Goal: Task Accomplishment & Management: Manage account settings

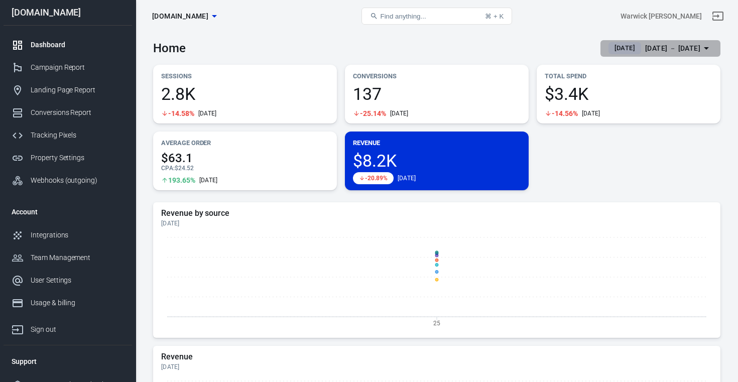
click at [685, 46] on div "[DATE] － [DATE]" at bounding box center [672, 48] width 55 height 13
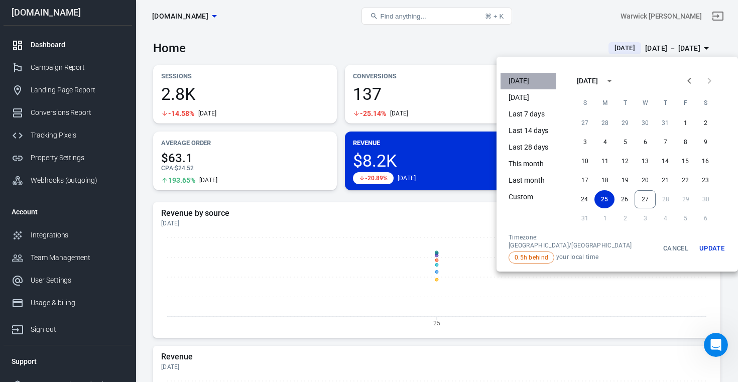
click at [538, 78] on li "[DATE]" at bounding box center [529, 81] width 56 height 17
click at [615, 197] on button "26" at bounding box center [625, 199] width 20 height 18
click at [696, 245] on button "Update" at bounding box center [712, 249] width 32 height 30
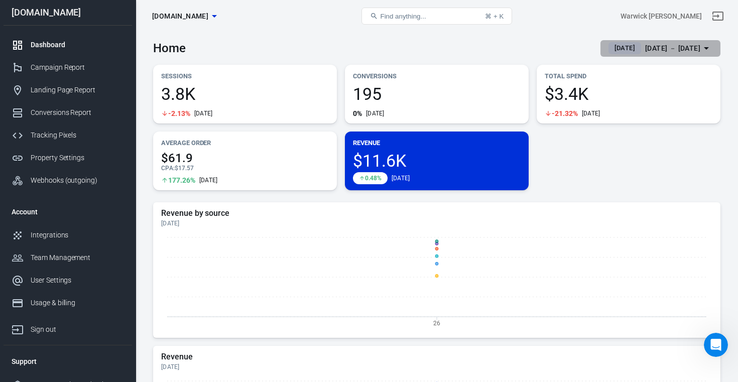
click at [671, 51] on div "[DATE] － [DATE]" at bounding box center [672, 48] width 55 height 13
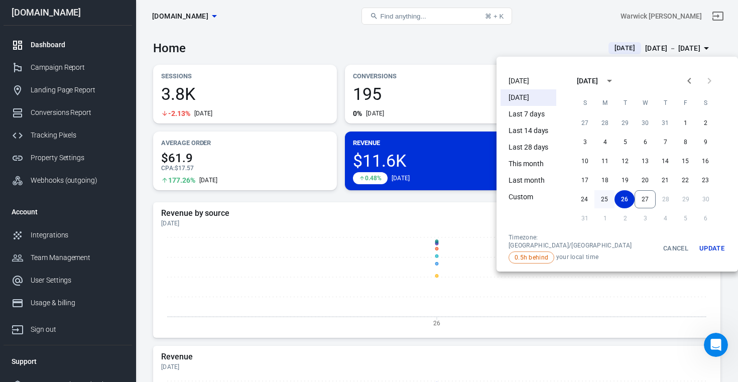
click at [595, 196] on button "25" at bounding box center [605, 199] width 20 height 18
click at [696, 239] on button "Update" at bounding box center [712, 249] width 32 height 30
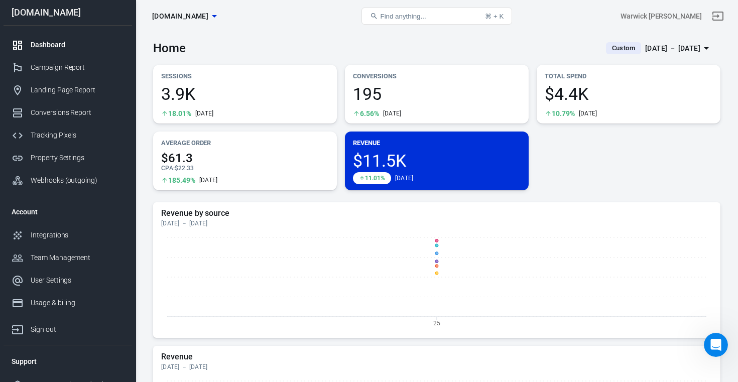
click at [687, 46] on div "[DATE] － [DATE]" at bounding box center [672, 48] width 55 height 13
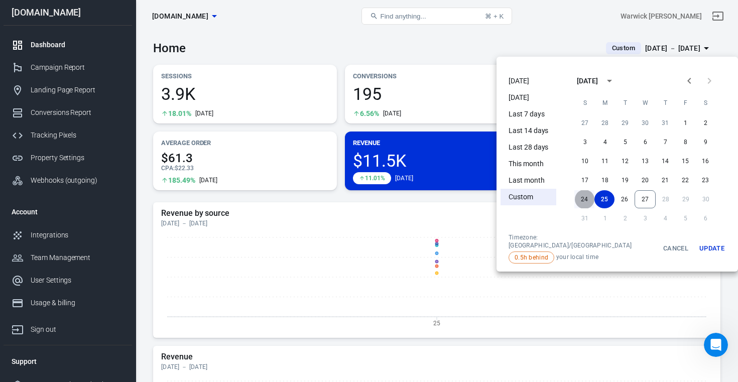
click at [574, 198] on button "24" at bounding box center [584, 199] width 20 height 18
click at [696, 241] on button "Update" at bounding box center [712, 249] width 32 height 30
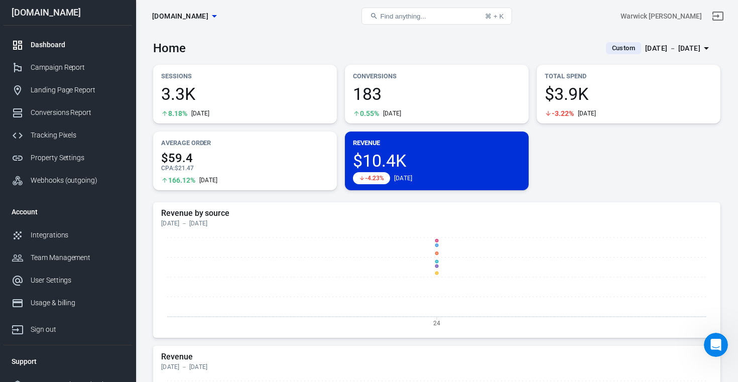
click at [664, 51] on div "[DATE] － [DATE]" at bounding box center [672, 48] width 55 height 13
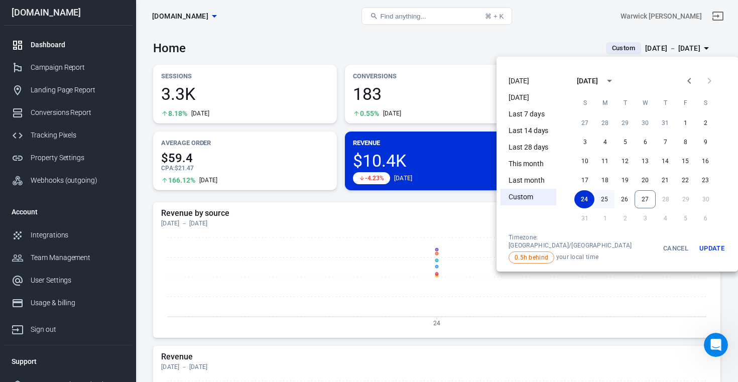
click at [599, 199] on button "25" at bounding box center [605, 199] width 20 height 18
click at [699, 246] on button "Update" at bounding box center [712, 249] width 32 height 30
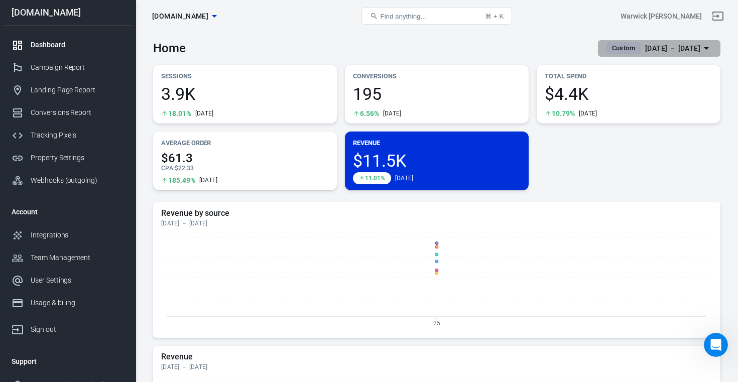
click at [688, 49] on div "[DATE] － [DATE]" at bounding box center [672, 48] width 55 height 13
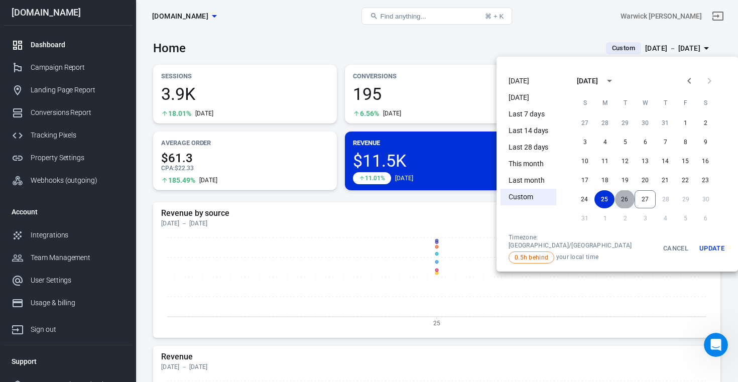
click at [617, 198] on button "26" at bounding box center [625, 199] width 20 height 18
click at [696, 238] on button "Update" at bounding box center [712, 249] width 32 height 30
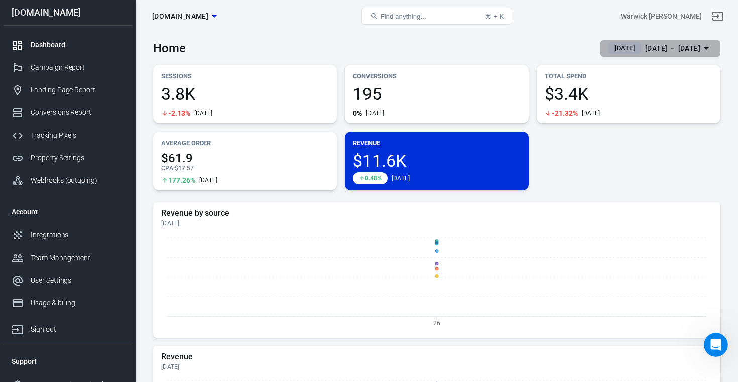
click at [677, 50] on div "[DATE] － [DATE]" at bounding box center [672, 48] width 55 height 13
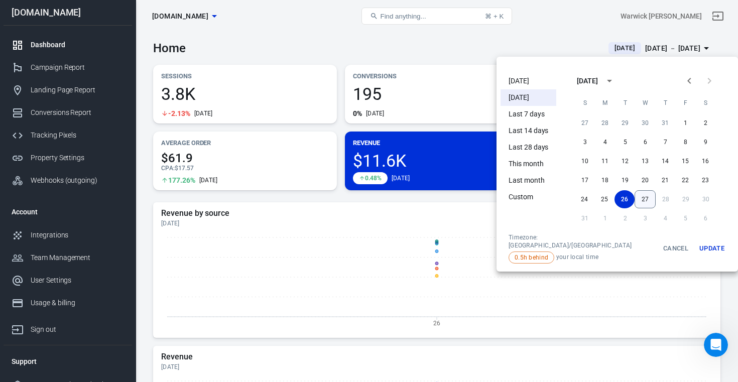
click at [637, 198] on button "27" at bounding box center [645, 199] width 21 height 18
click at [637, 198] on button "27" at bounding box center [645, 199] width 20 height 18
click at [696, 243] on button "Update" at bounding box center [712, 249] width 32 height 30
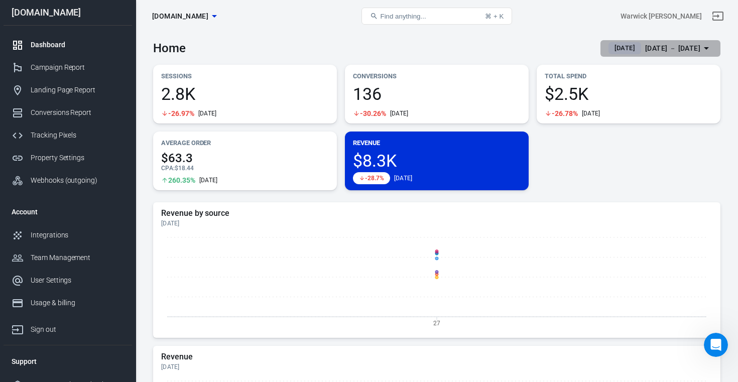
click at [646, 48] on div "[DATE] － [DATE]" at bounding box center [672, 48] width 55 height 13
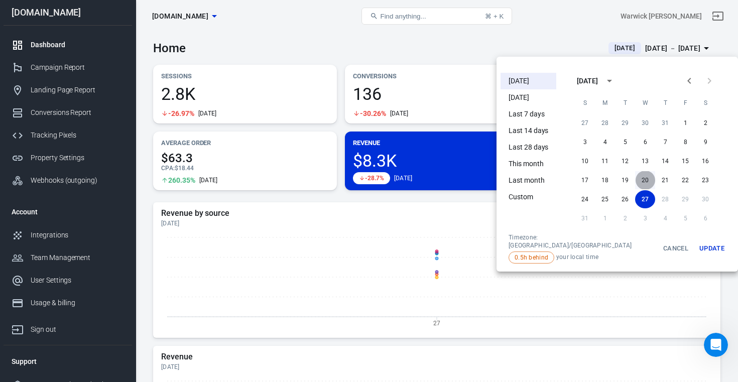
click at [636, 175] on button "20" at bounding box center [645, 180] width 20 height 18
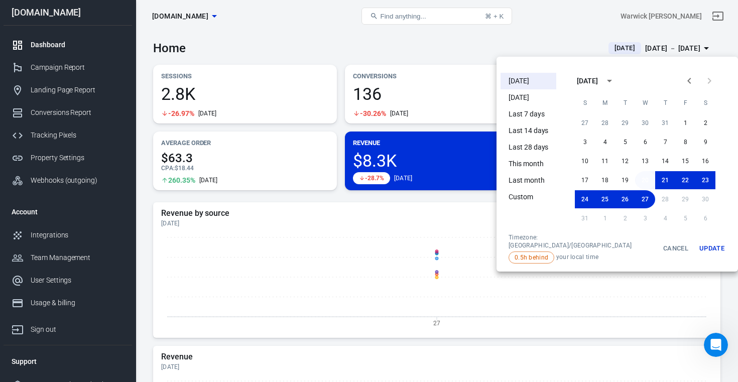
click at [636, 175] on button "20" at bounding box center [645, 180] width 20 height 18
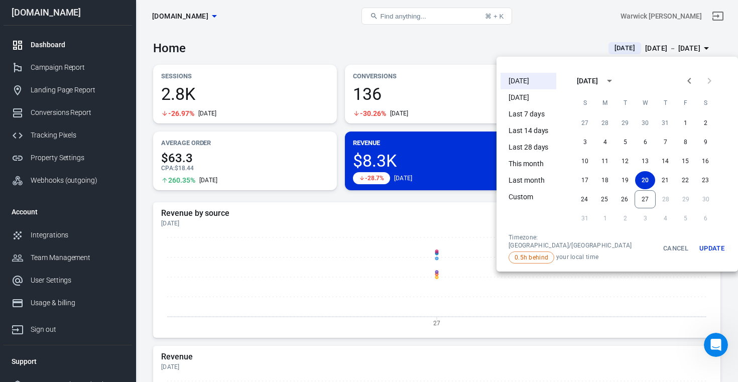
click at [696, 240] on button "Update" at bounding box center [712, 249] width 32 height 30
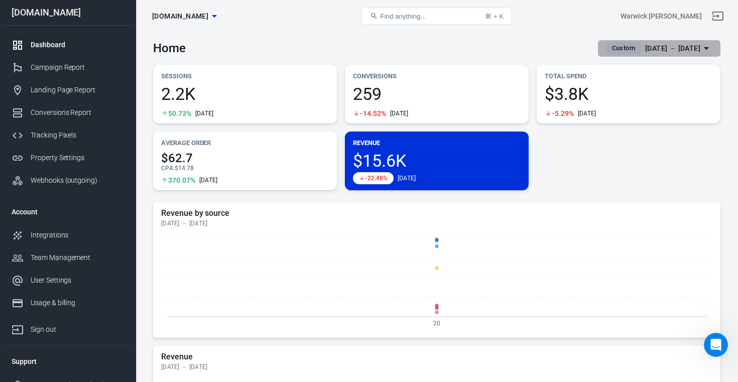
click at [691, 54] on div "[DATE] － [DATE]" at bounding box center [672, 48] width 55 height 13
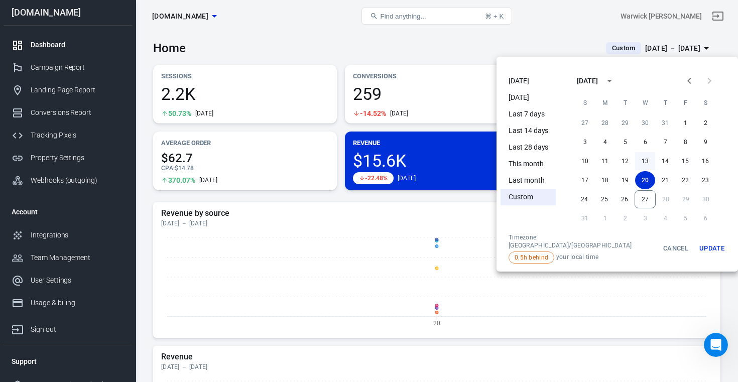
click at [637, 160] on button "13" at bounding box center [645, 161] width 20 height 18
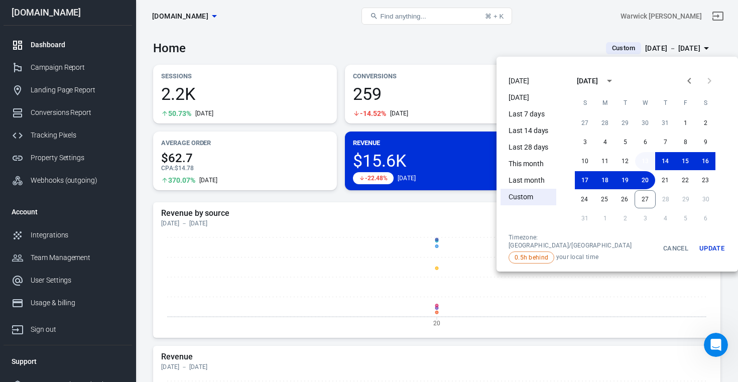
click at [637, 160] on button "13" at bounding box center [645, 161] width 20 height 18
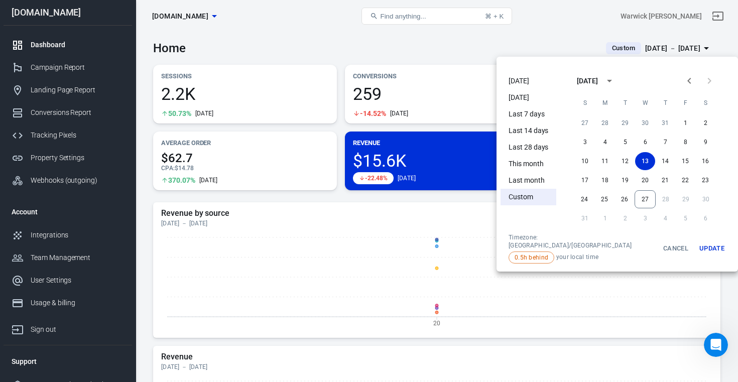
click at [696, 244] on button "Update" at bounding box center [712, 249] width 32 height 30
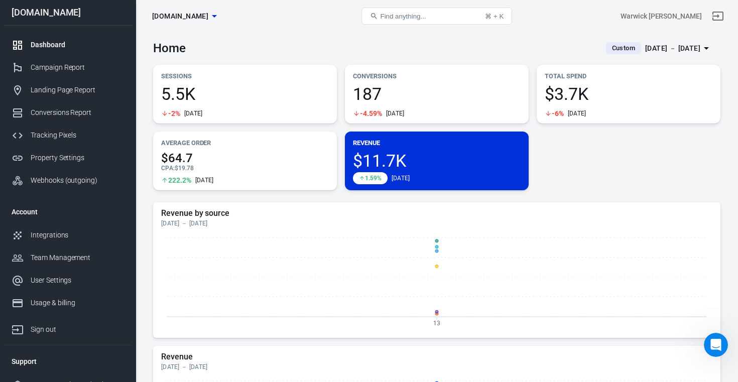
click at [693, 49] on div "[DATE] － [DATE]" at bounding box center [672, 48] width 55 height 13
